Goal: Transaction & Acquisition: Purchase product/service

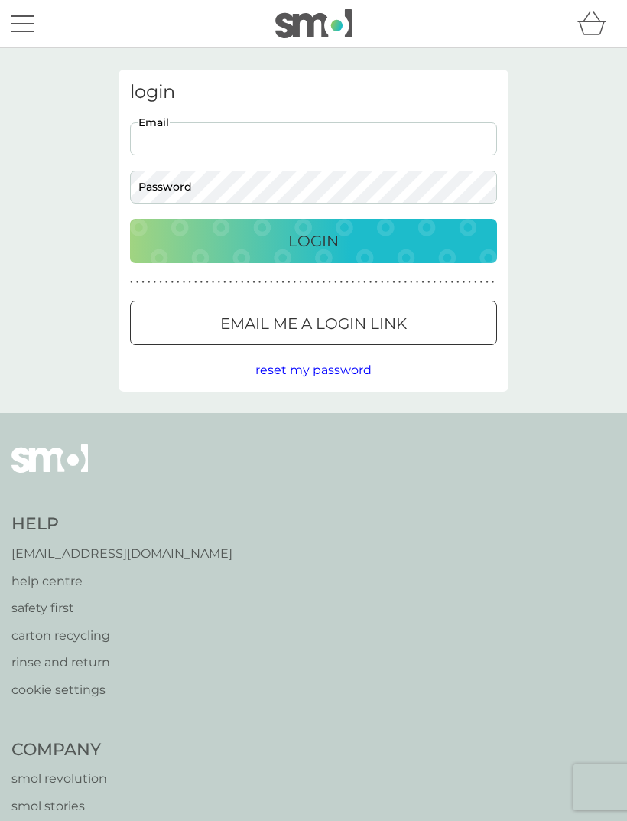
type input "[EMAIL_ADDRESS][DOMAIN_NAME]"
click at [314, 240] on button "Login" at bounding box center [313, 241] width 367 height 44
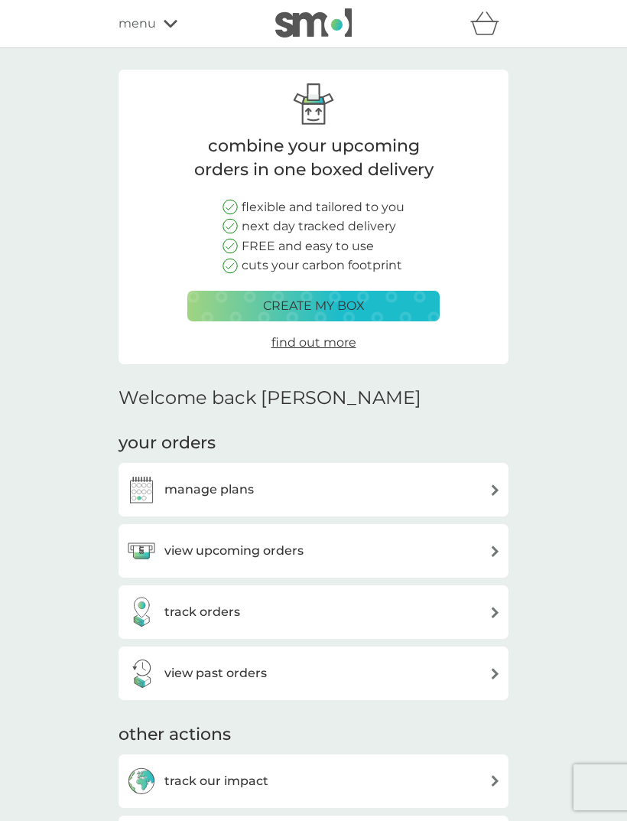
click at [325, 490] on div "manage plans" at bounding box center [313, 489] width 375 height 31
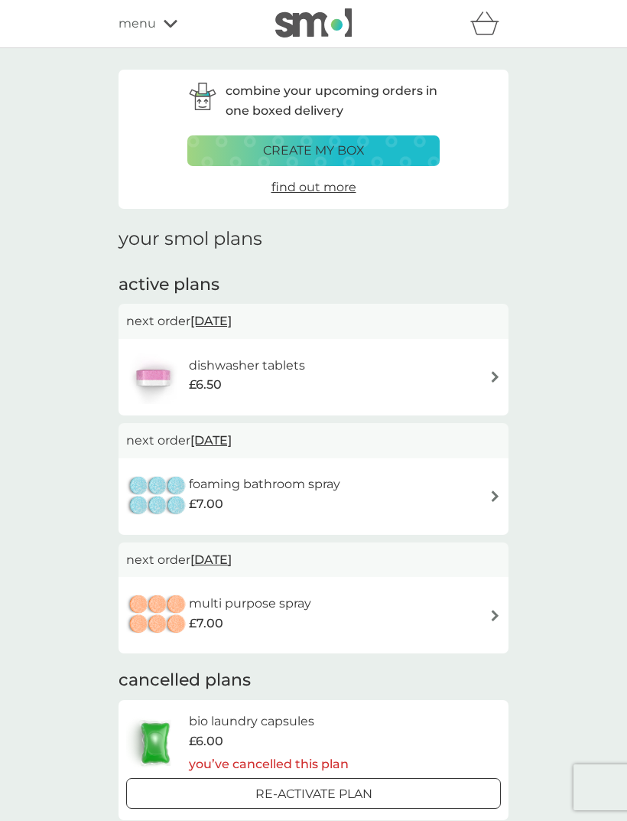
click at [477, 376] on div "dishwasher tablets £6.50" at bounding box center [313, 377] width 375 height 54
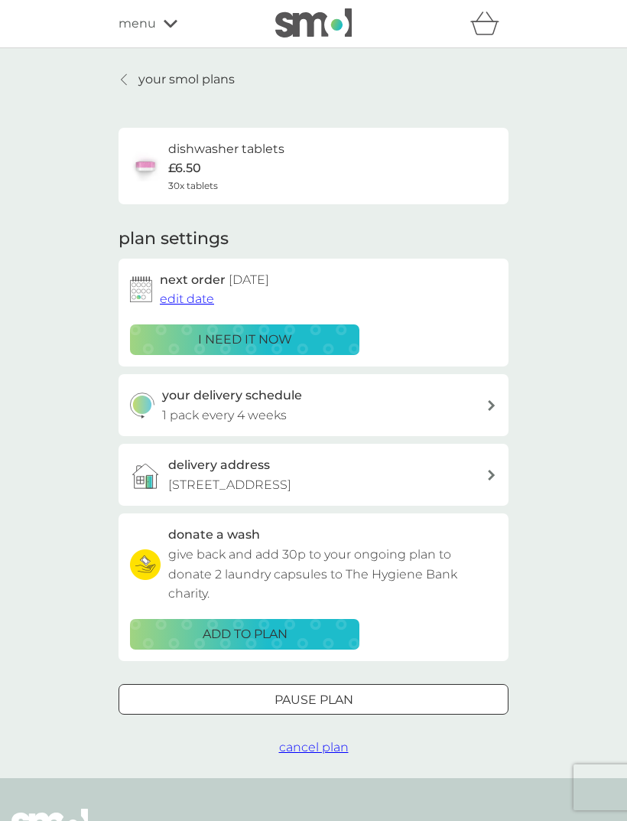
click at [271, 334] on p "i need it now" at bounding box center [245, 340] width 94 height 20
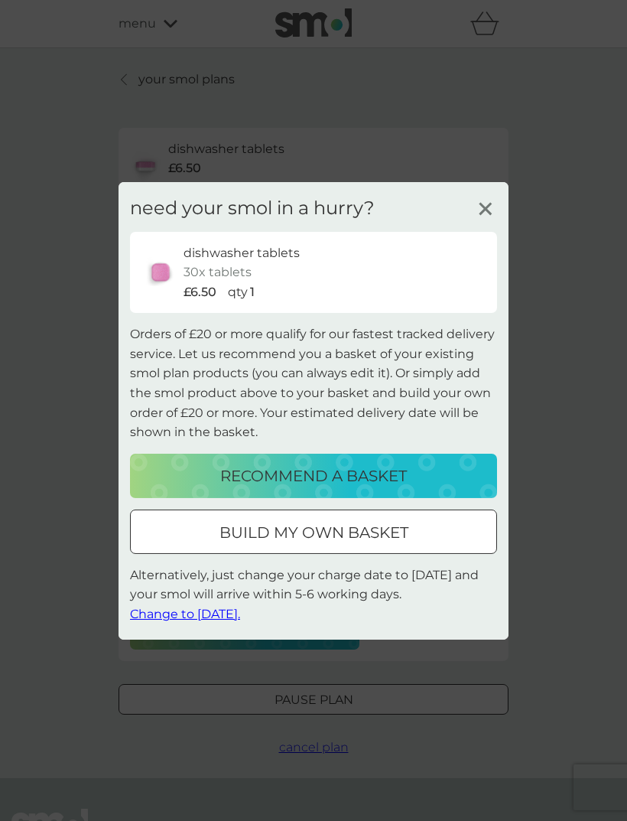
click at [363, 469] on p "recommend a basket" at bounding box center [313, 476] width 187 height 24
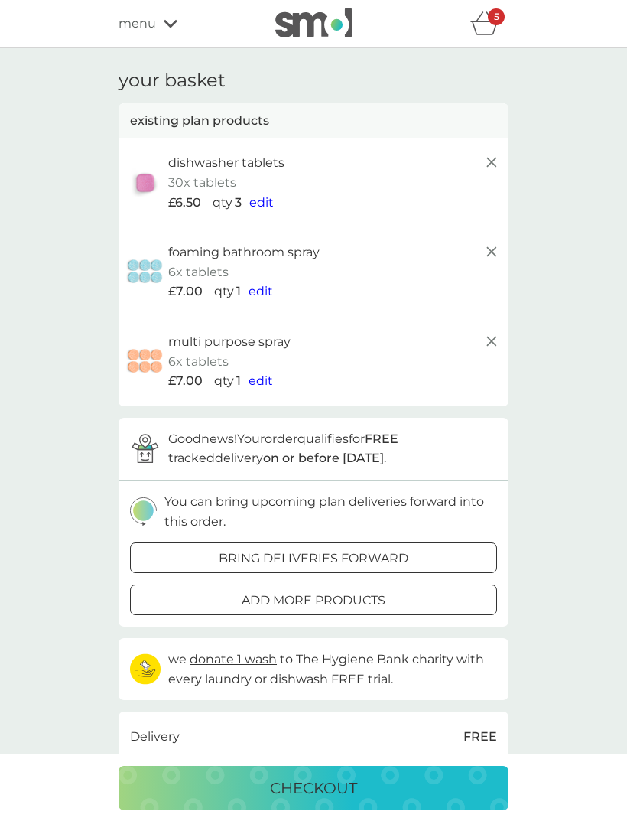
click at [497, 253] on line at bounding box center [491, 251] width 9 height 9
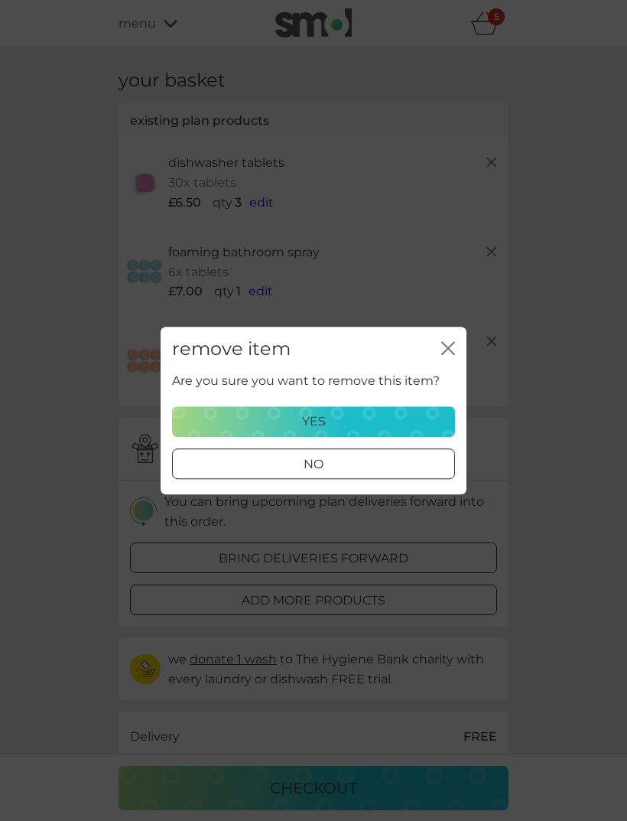
click at [465, 344] on div "remove item close" at bounding box center [314, 349] width 306 height 45
click at [348, 415] on div "yes" at bounding box center [313, 422] width 263 height 20
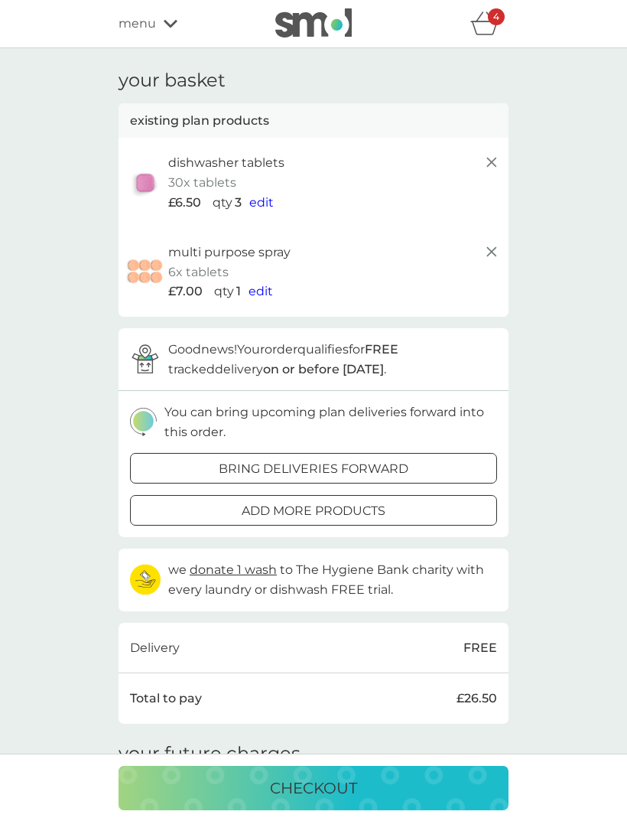
click at [493, 253] on icon at bounding box center [492, 252] width 18 height 18
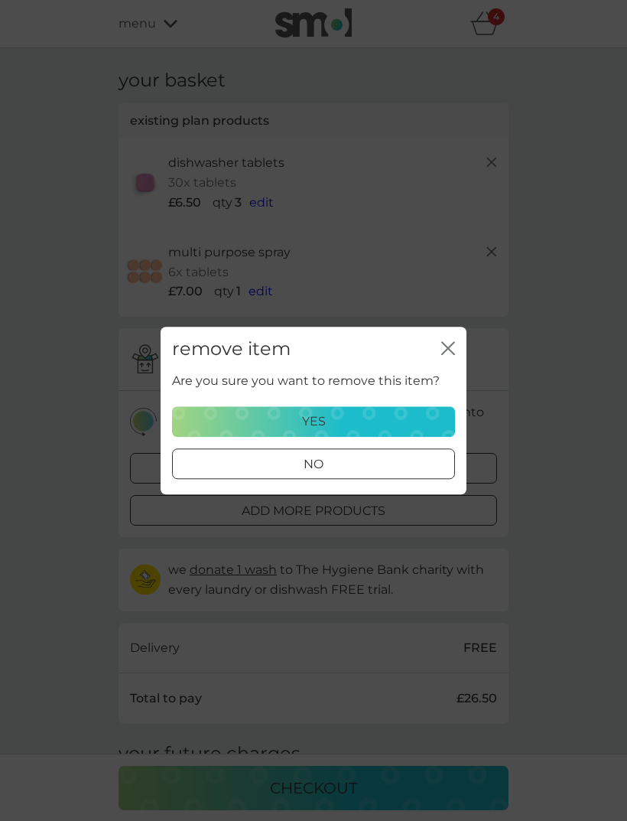
click at [337, 419] on div "yes" at bounding box center [313, 422] width 263 height 20
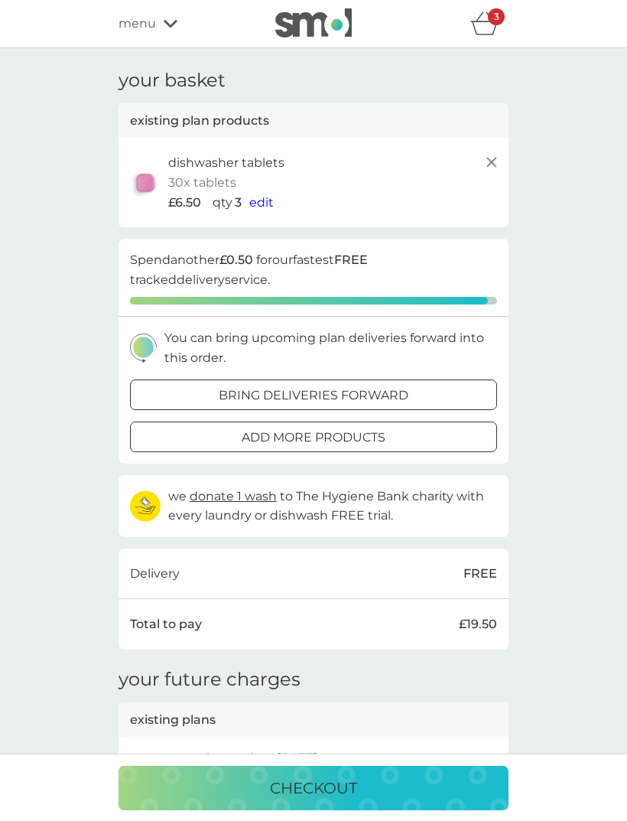
click at [259, 203] on span "edit" at bounding box center [261, 202] width 24 height 15
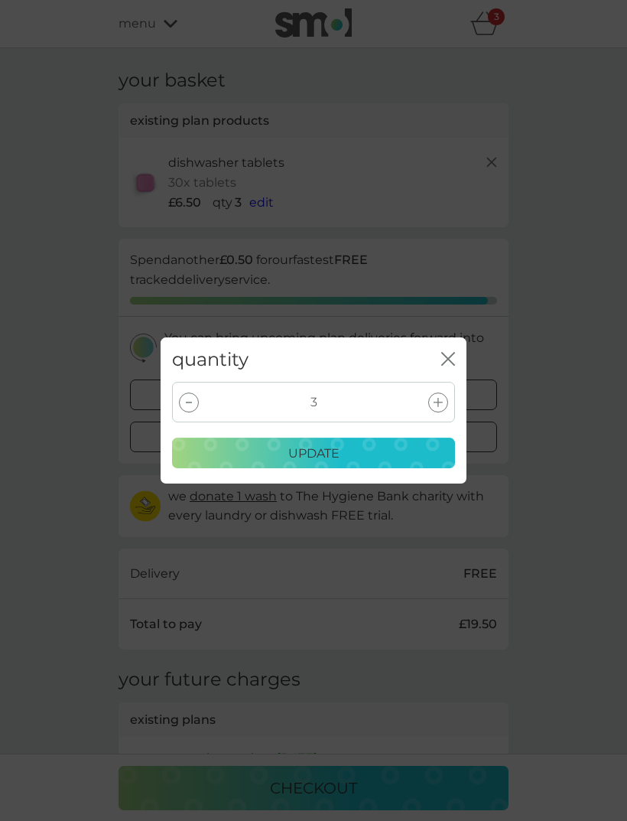
click at [199, 404] on div "3" at bounding box center [313, 402] width 283 height 41
click at [199, 396] on div "3" at bounding box center [313, 402] width 283 height 41
click at [197, 402] on div at bounding box center [189, 402] width 20 height 20
click at [202, 407] on div "2" at bounding box center [313, 402] width 283 height 41
click at [192, 402] on div at bounding box center [189, 402] width 20 height 20
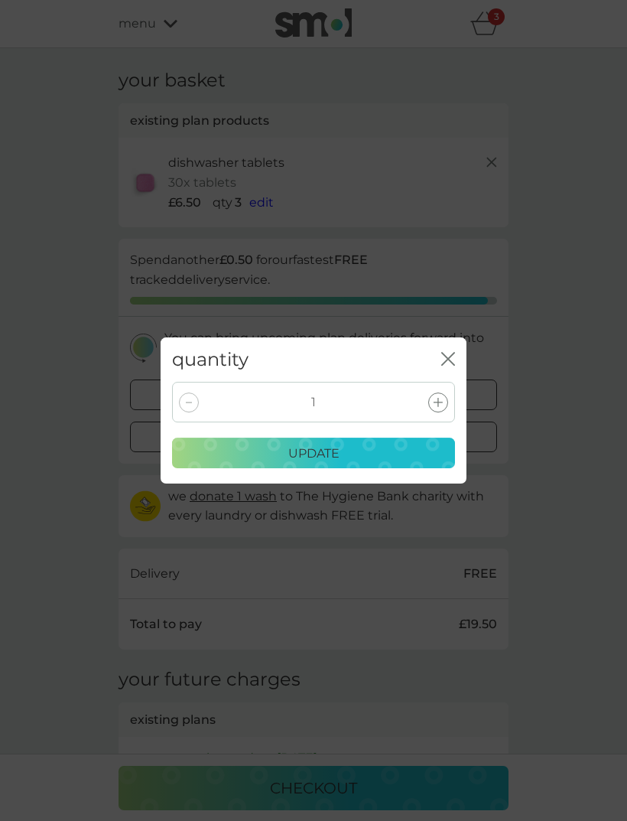
click at [298, 460] on p "update" at bounding box center [313, 454] width 51 height 20
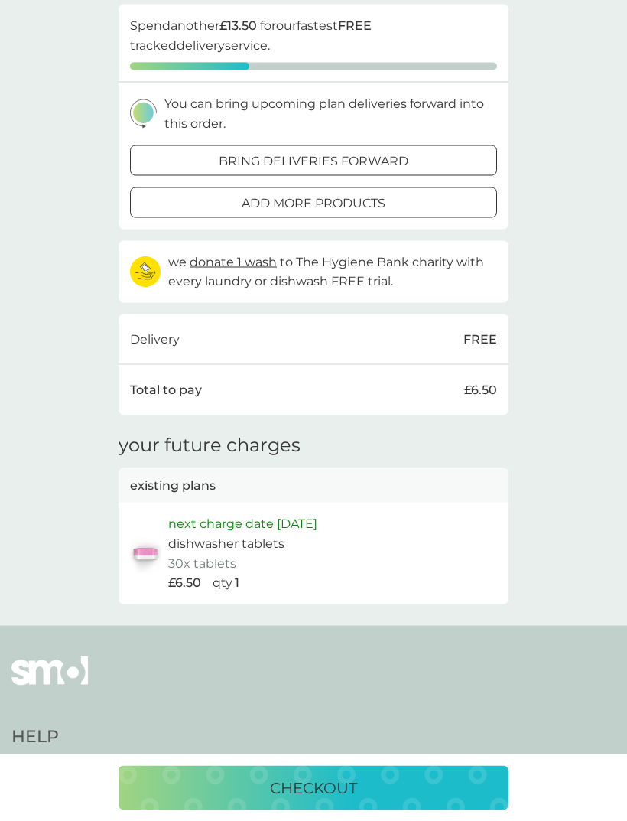
scroll to position [235, 0]
click at [310, 800] on p "checkout" at bounding box center [313, 788] width 87 height 24
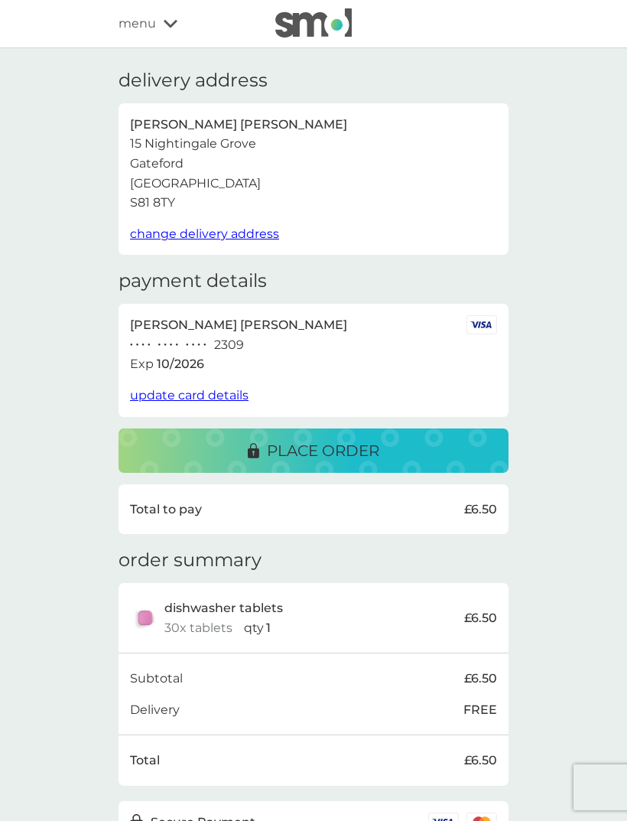
click at [363, 438] on p "place order" at bounding box center [323, 450] width 112 height 24
